Goal: Transaction & Acquisition: Download file/media

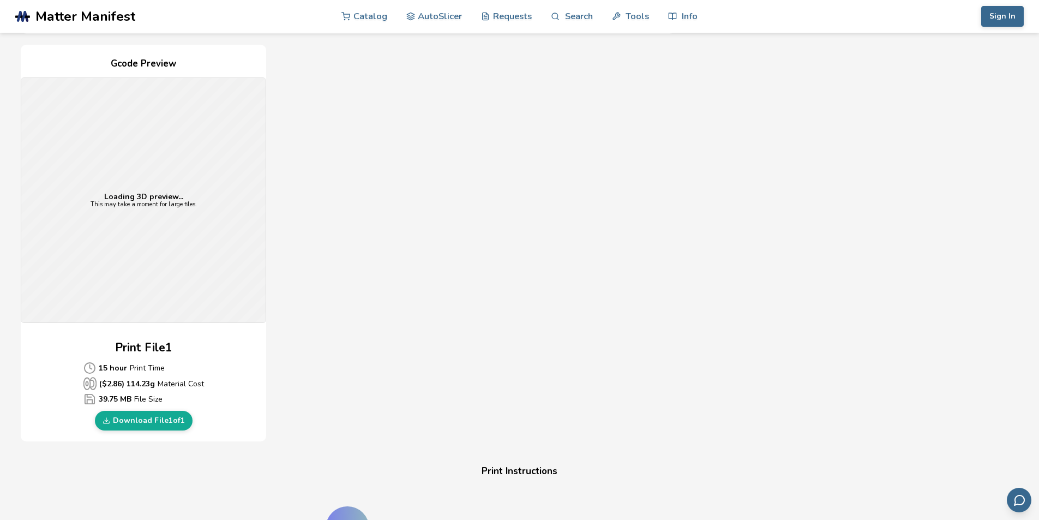
scroll to position [291, 0]
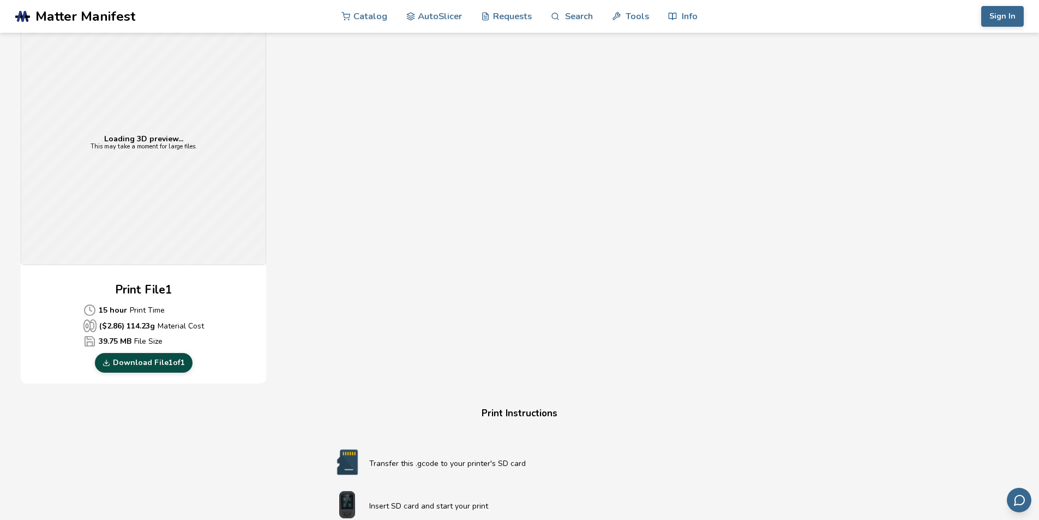
click at [173, 362] on link "Download File 1 of 1" at bounding box center [144, 363] width 98 height 20
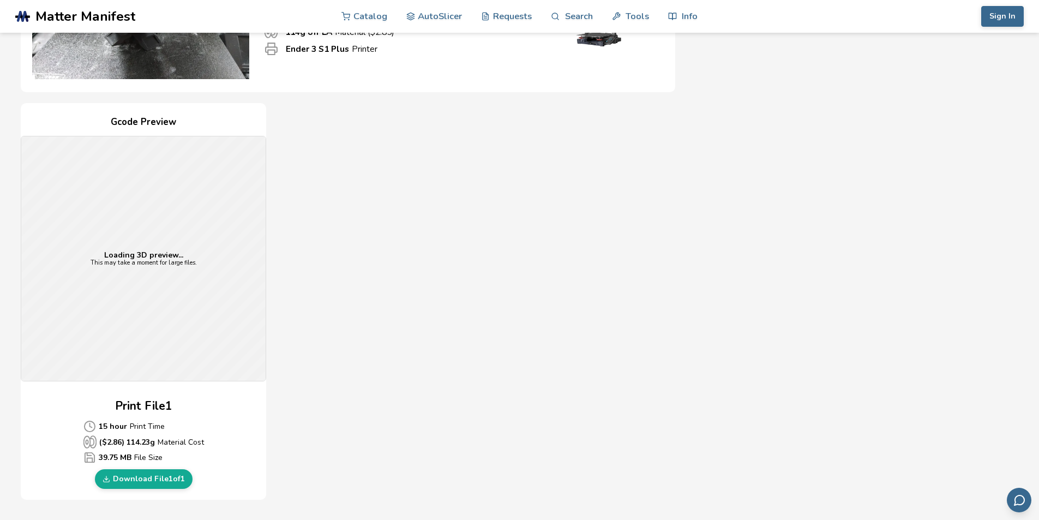
scroll to position [233, 0]
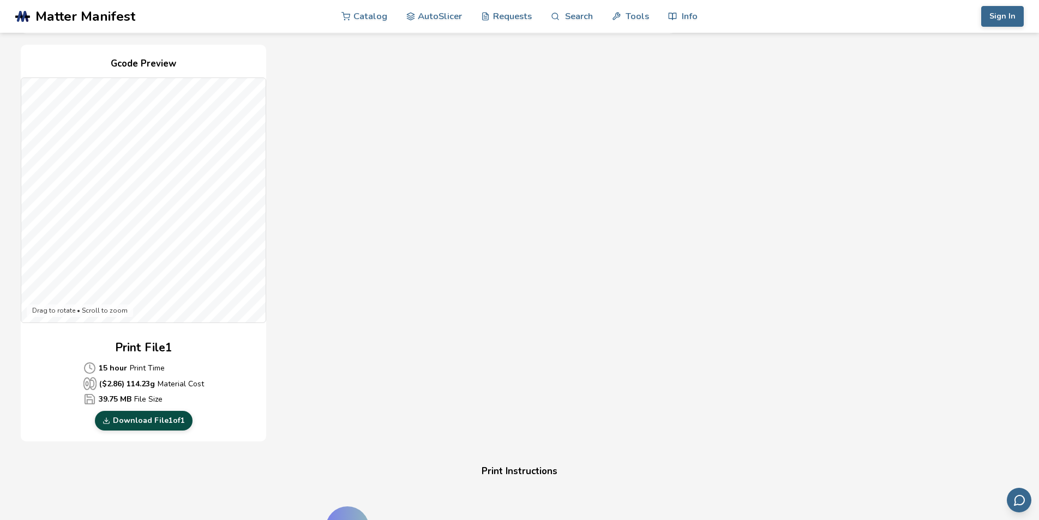
click at [154, 411] on link "Download File 1 of 1" at bounding box center [144, 421] width 98 height 20
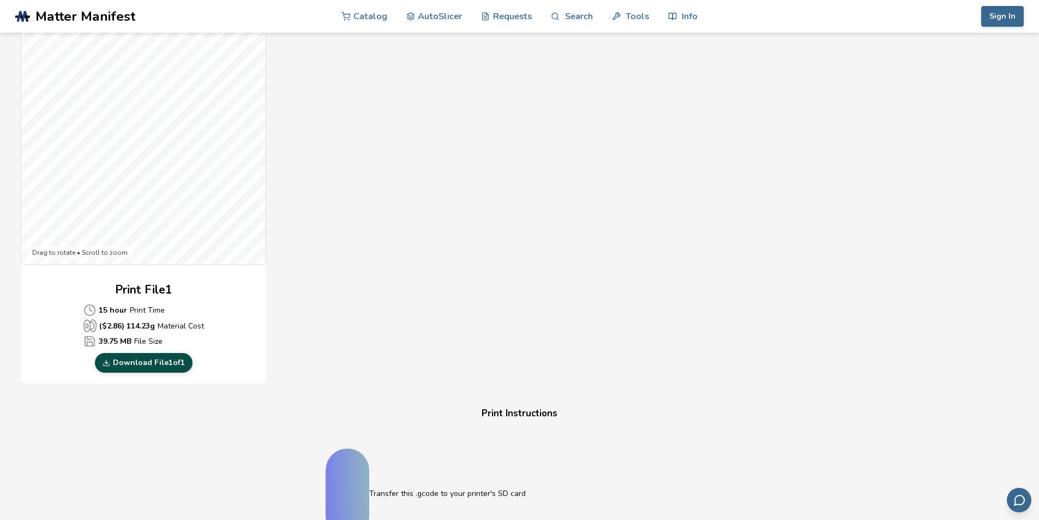
click at [105, 363] on polyline at bounding box center [106, 363] width 3 height 2
